Goal: Information Seeking & Learning: Learn about a topic

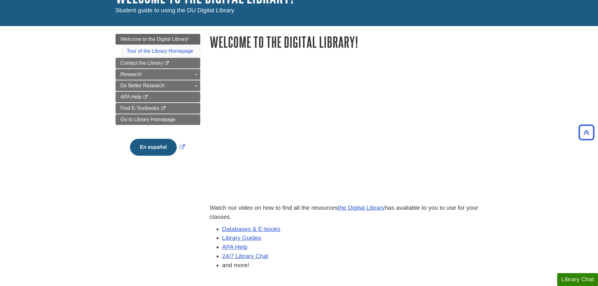
scroll to position [53, 0]
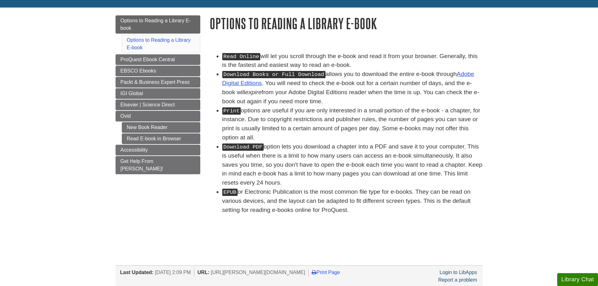
scroll to position [31, 0]
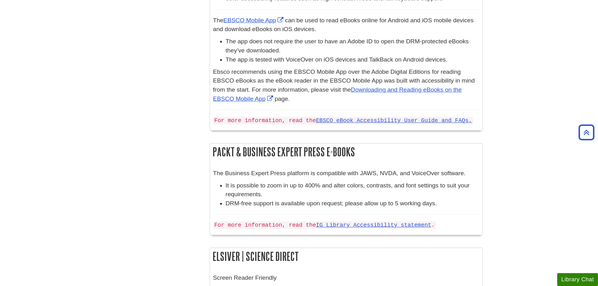
scroll to position [376, 0]
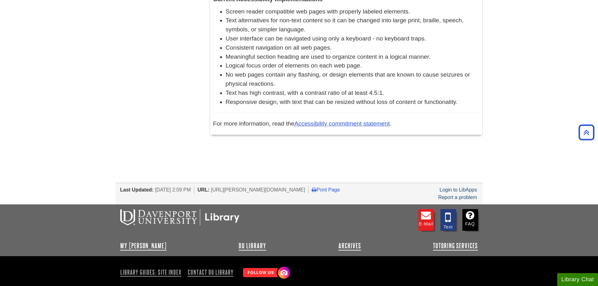
scroll to position [910, 0]
